Goal: Find specific page/section: Find specific page/section

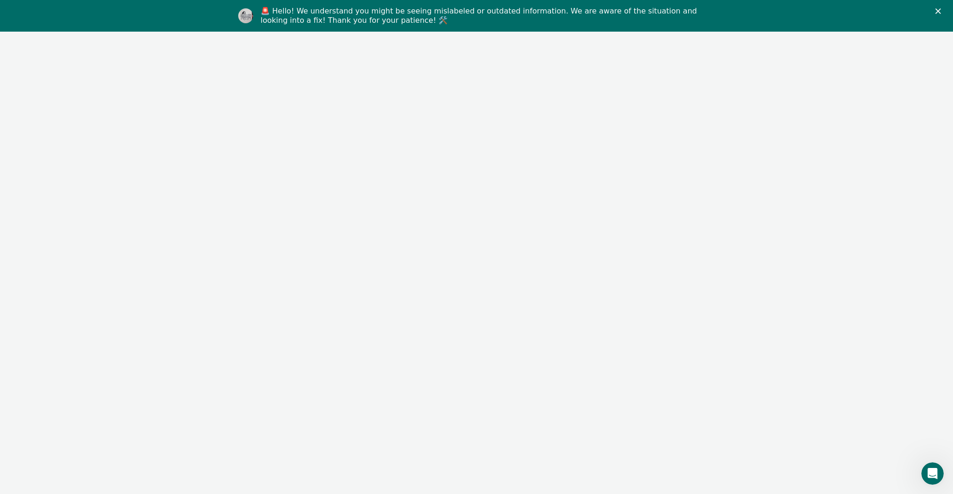
click at [937, 9] on icon "Close" at bounding box center [938, 11] width 6 height 6
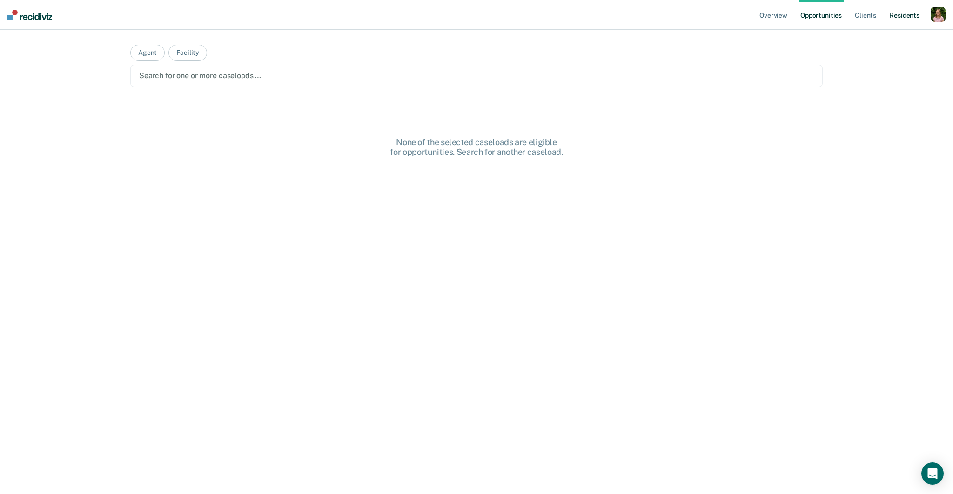
click at [902, 12] on link "Resident s" at bounding box center [904, 15] width 34 height 30
